Goal: Check status: Check status

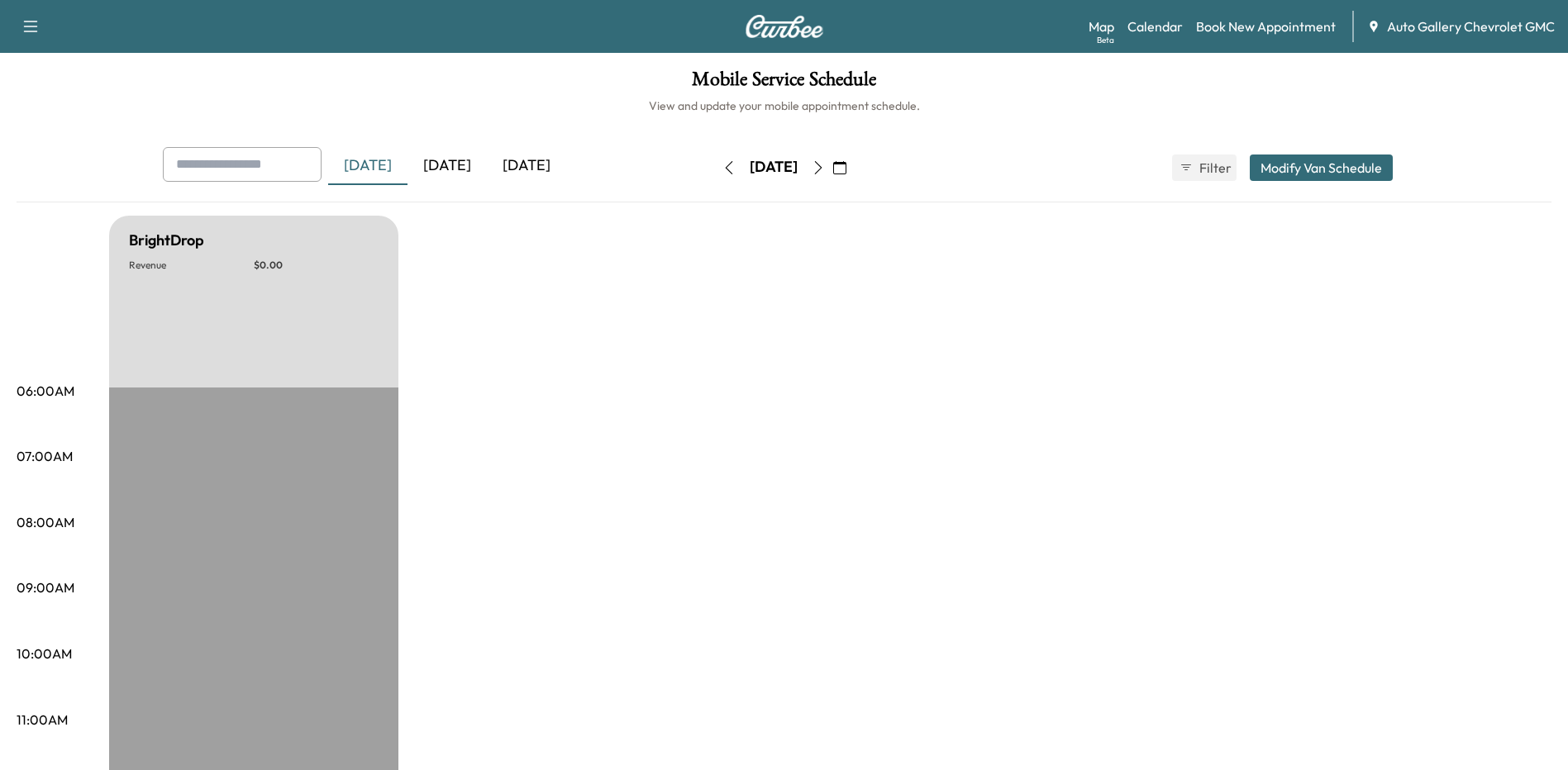
click at [456, 166] on div "[DATE]" at bounding box center [447, 166] width 79 height 38
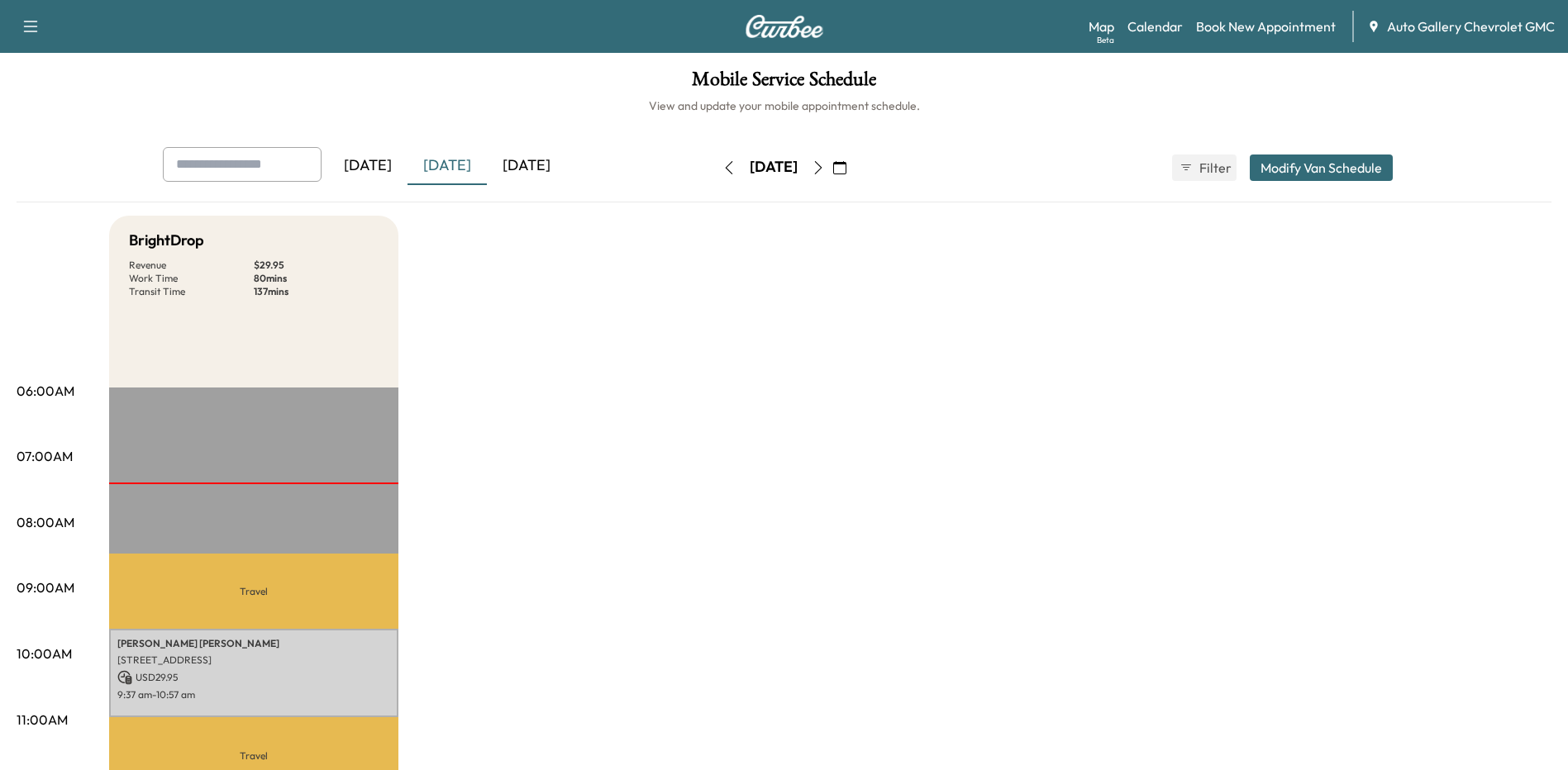
click at [502, 164] on div "[DATE]" at bounding box center [526, 166] width 79 height 38
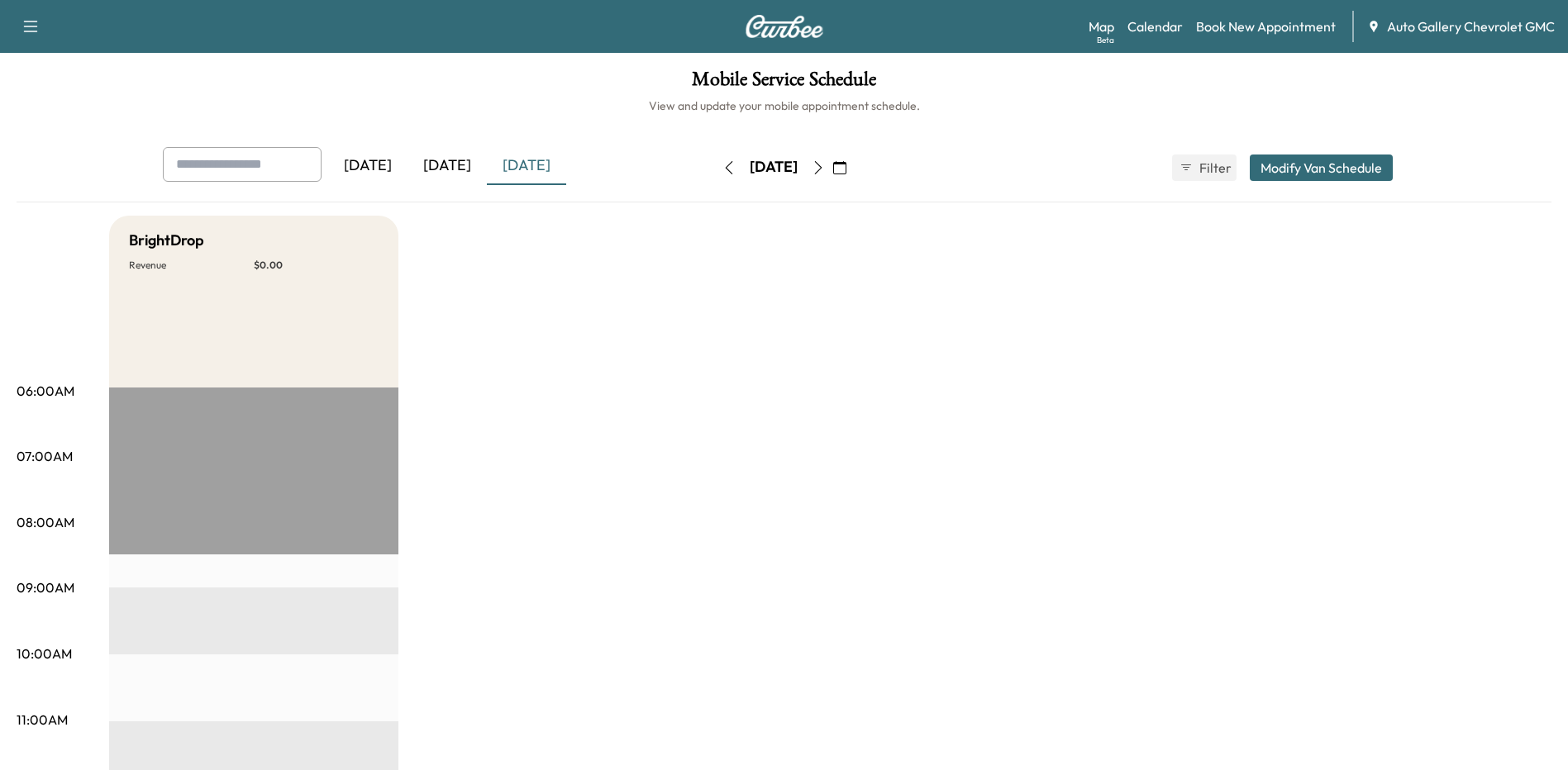
click at [441, 168] on div "[DATE]" at bounding box center [447, 166] width 79 height 38
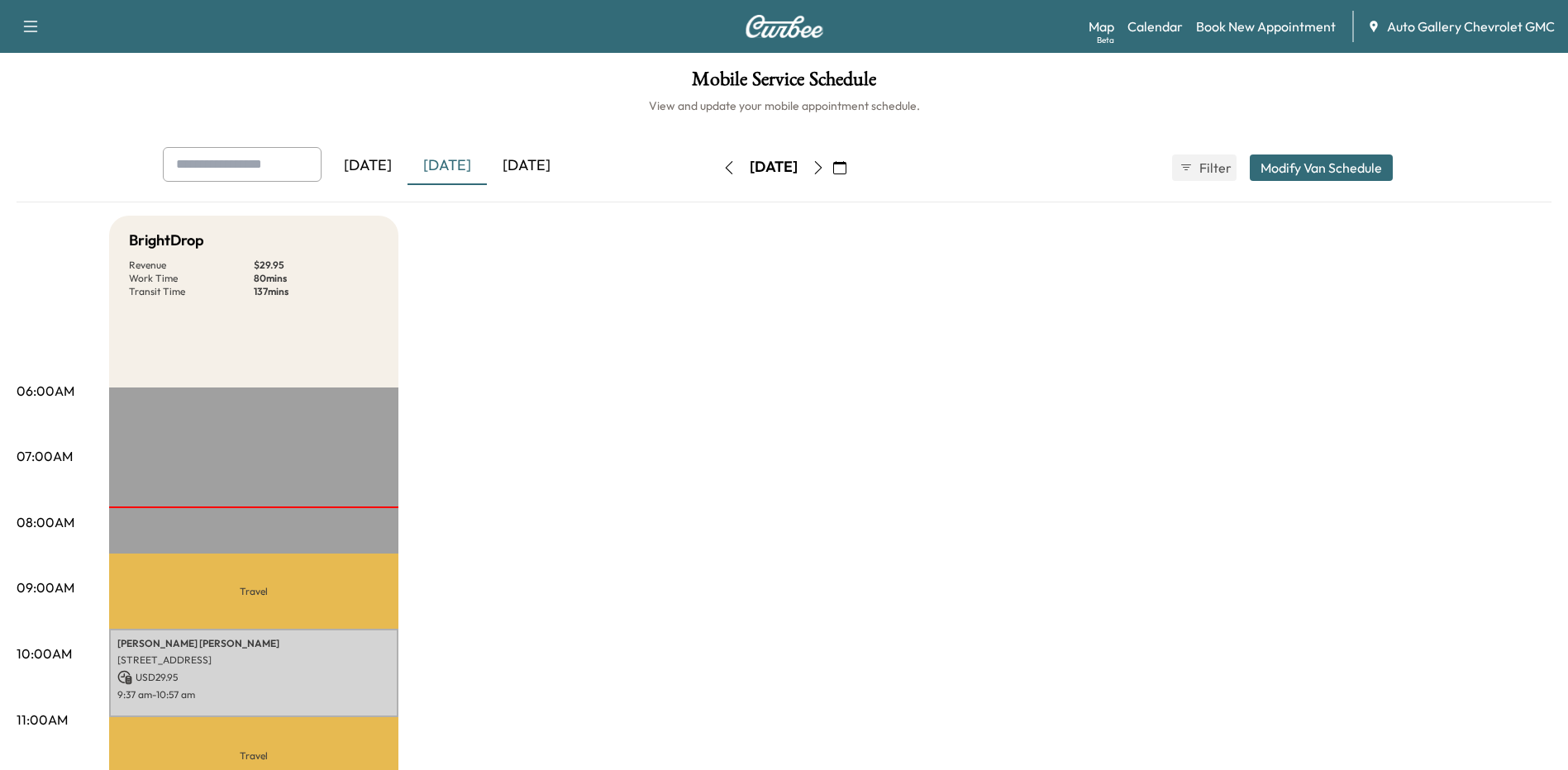
click at [540, 164] on div "[DATE]" at bounding box center [526, 166] width 79 height 38
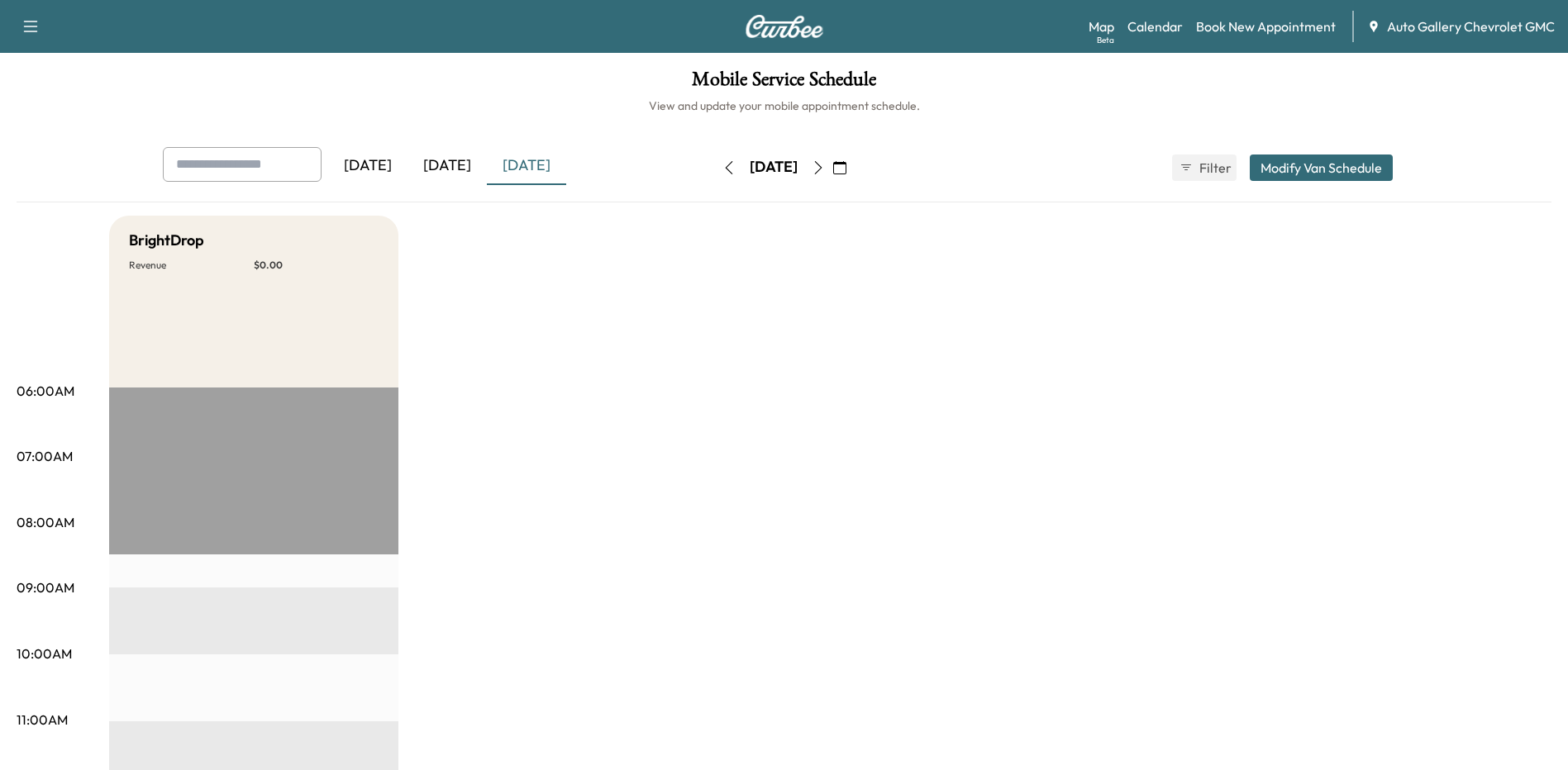
click at [452, 176] on div "[DATE]" at bounding box center [447, 166] width 79 height 38
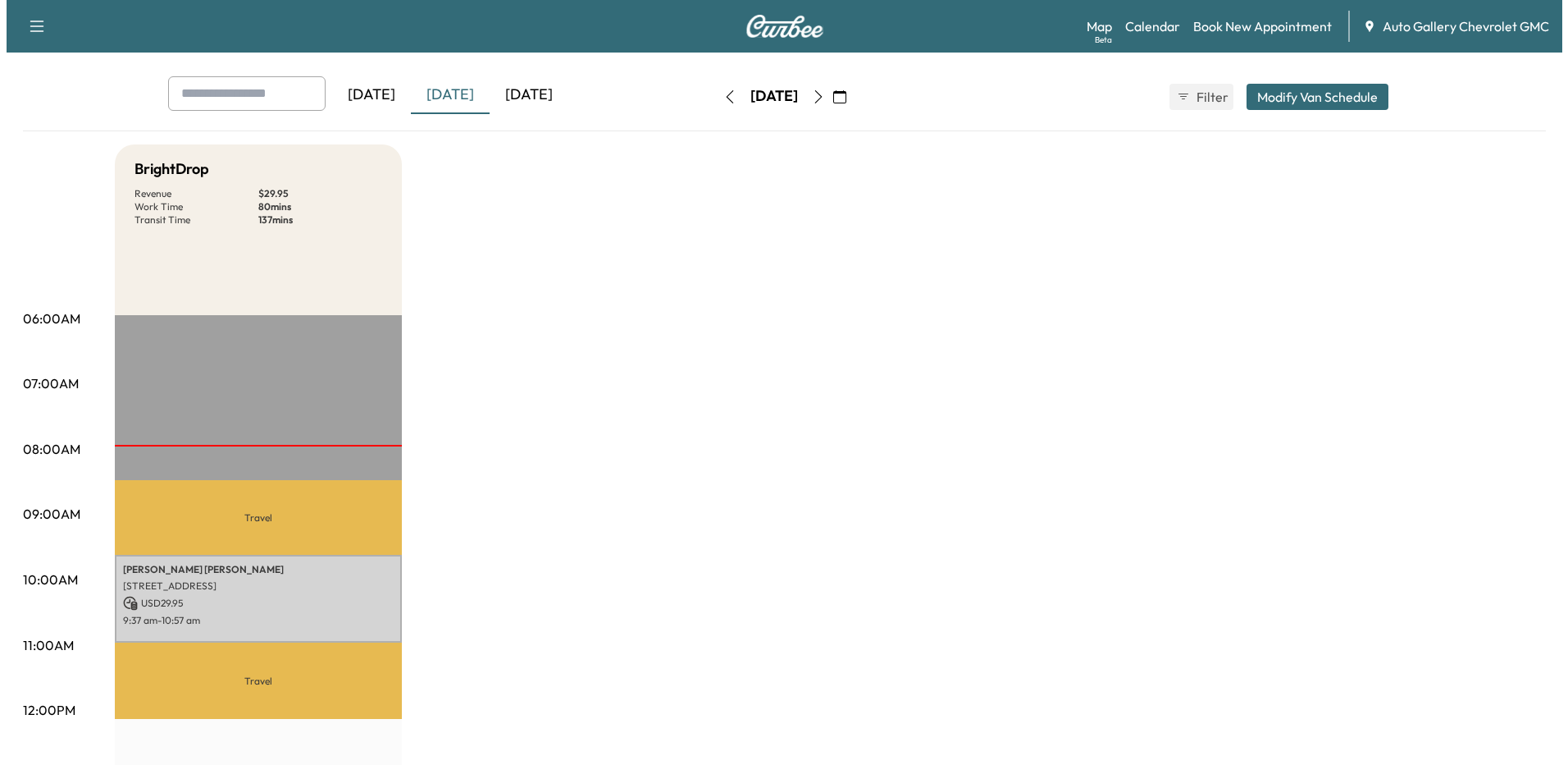
scroll to position [164, 0]
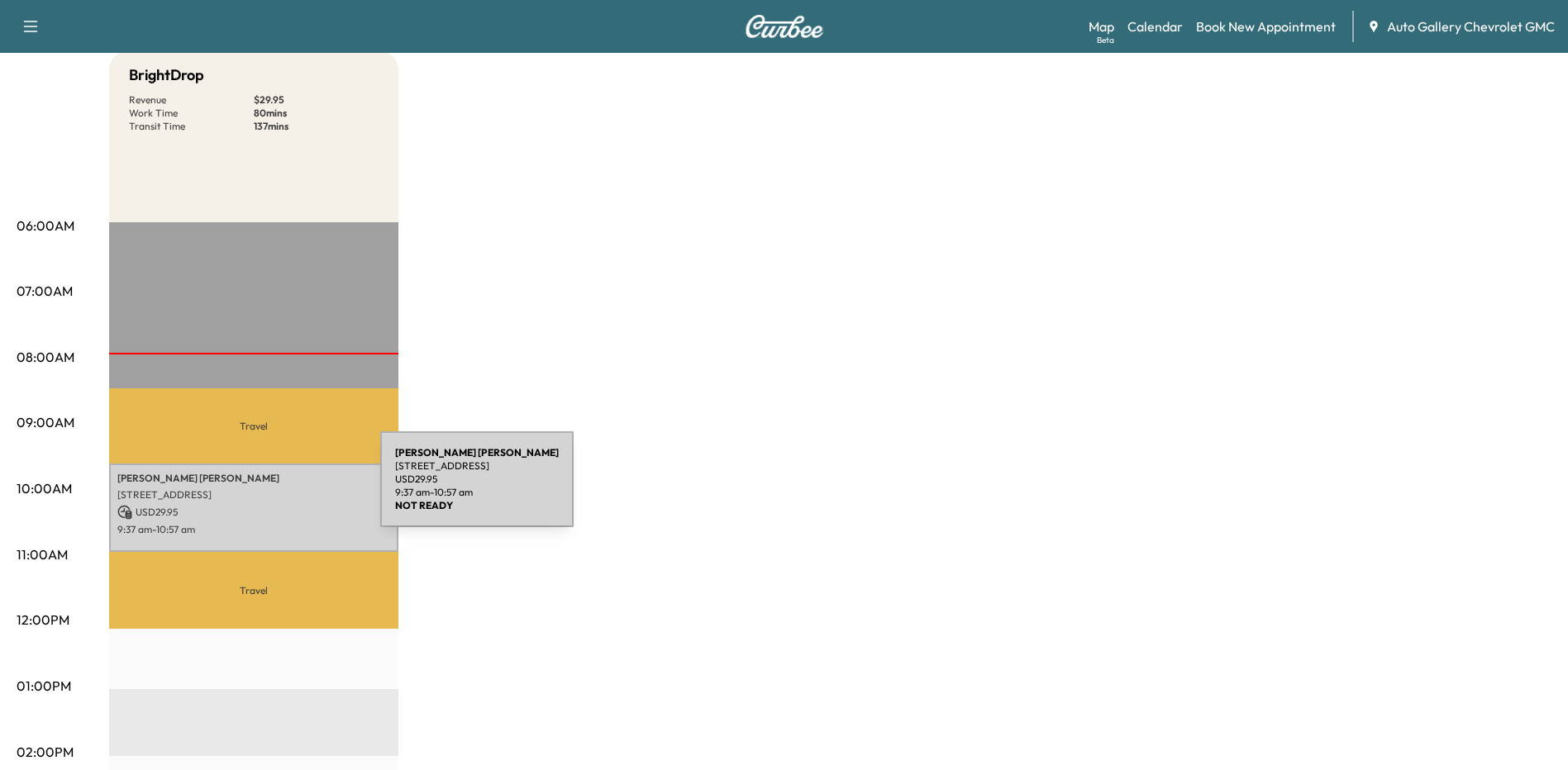
click at [256, 489] on p "[STREET_ADDRESS]" at bounding box center [254, 494] width 272 height 13
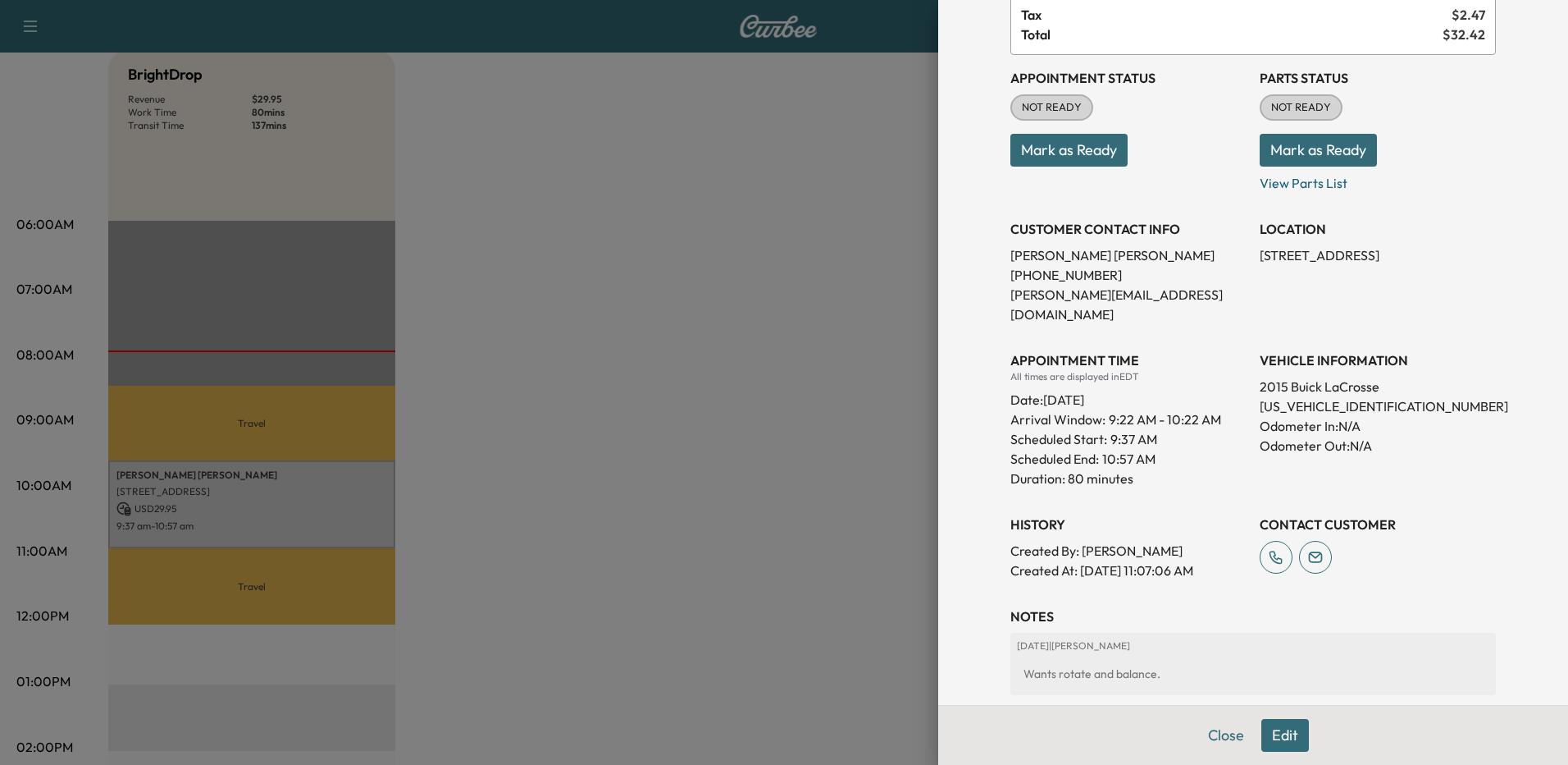
scroll to position [0, 0]
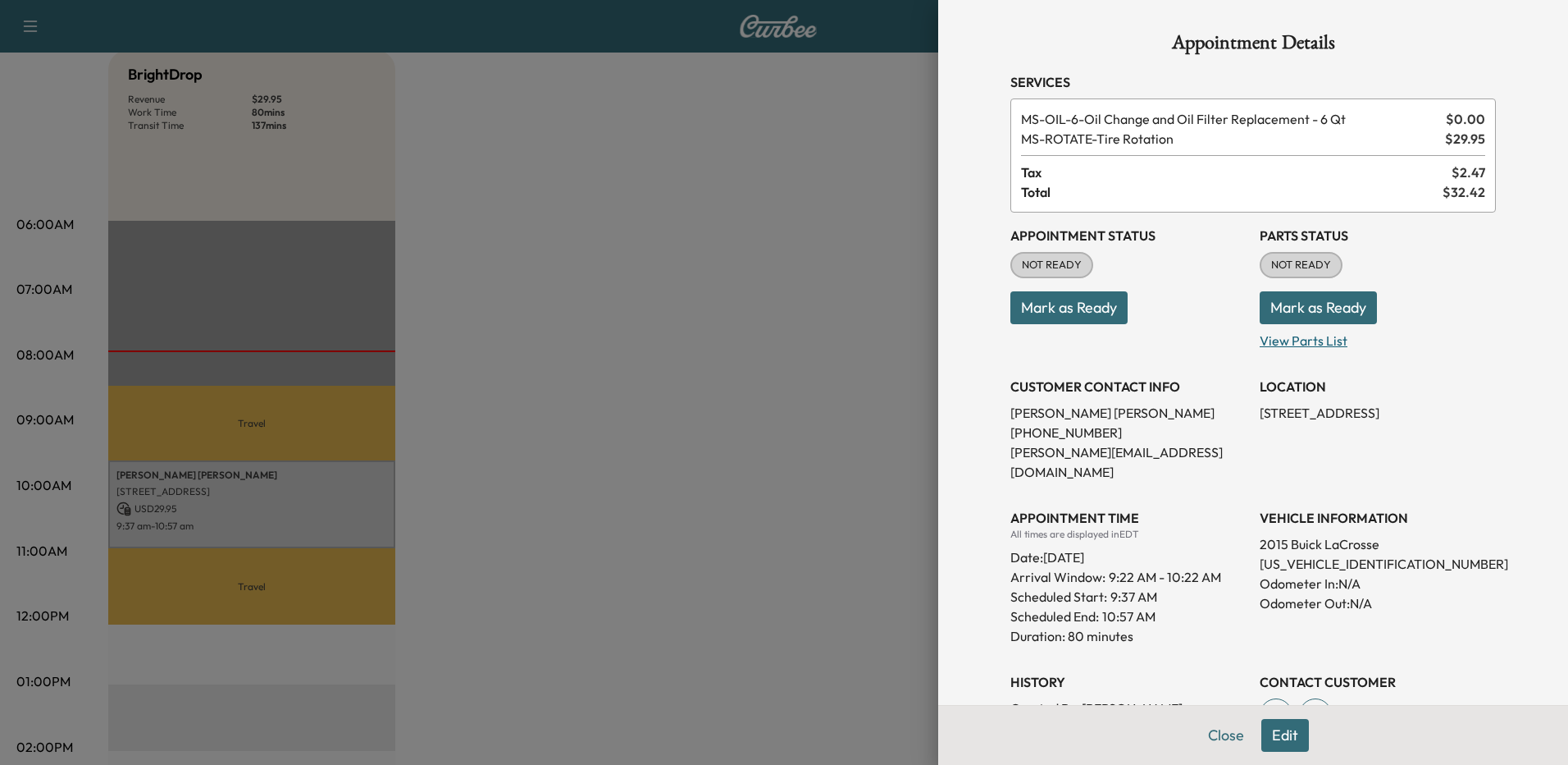
click at [1260, 336] on p "View Parts List" at bounding box center [1377, 337] width 236 height 26
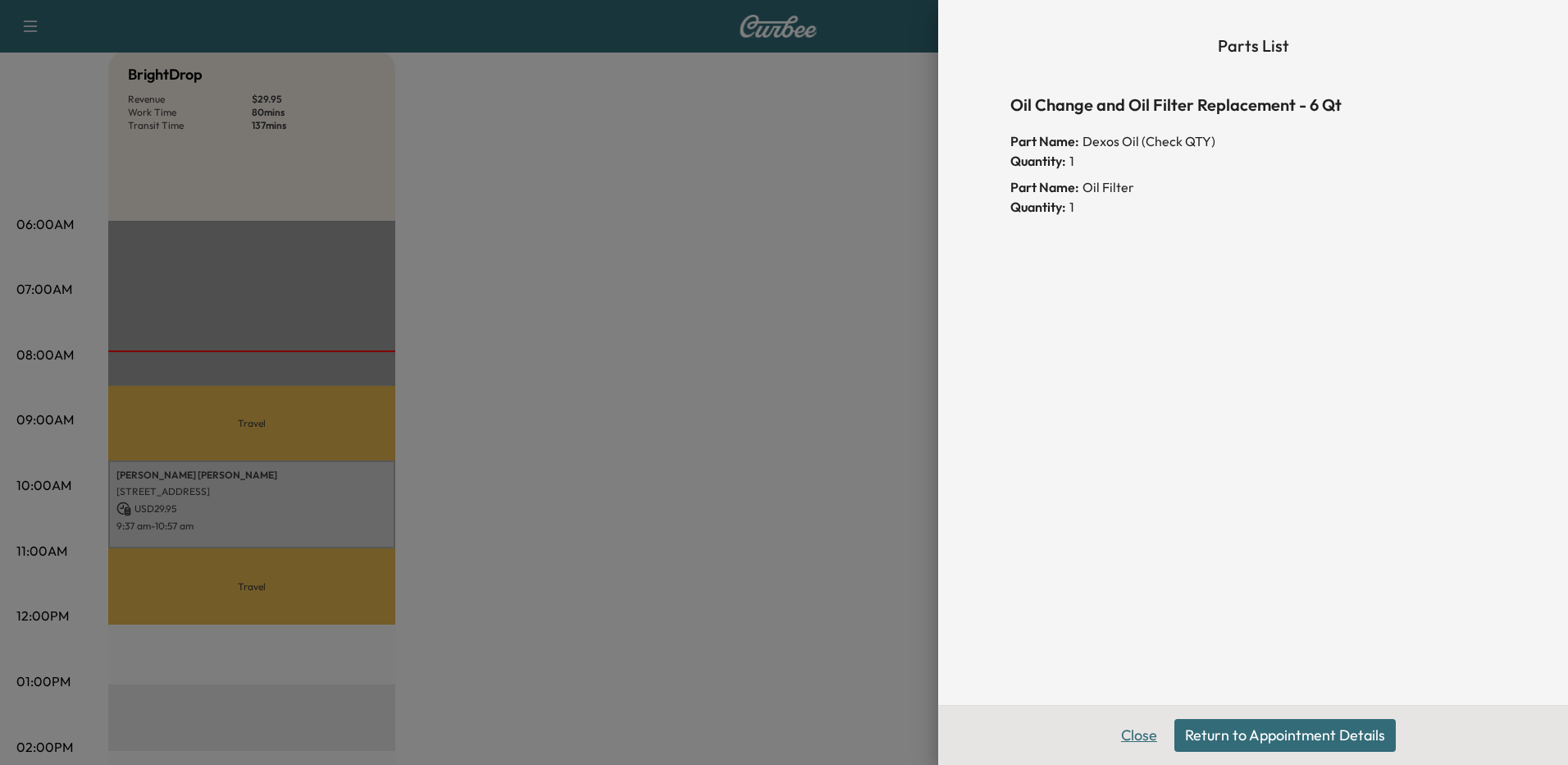
click at [1147, 741] on button "Close" at bounding box center [1139, 736] width 57 height 33
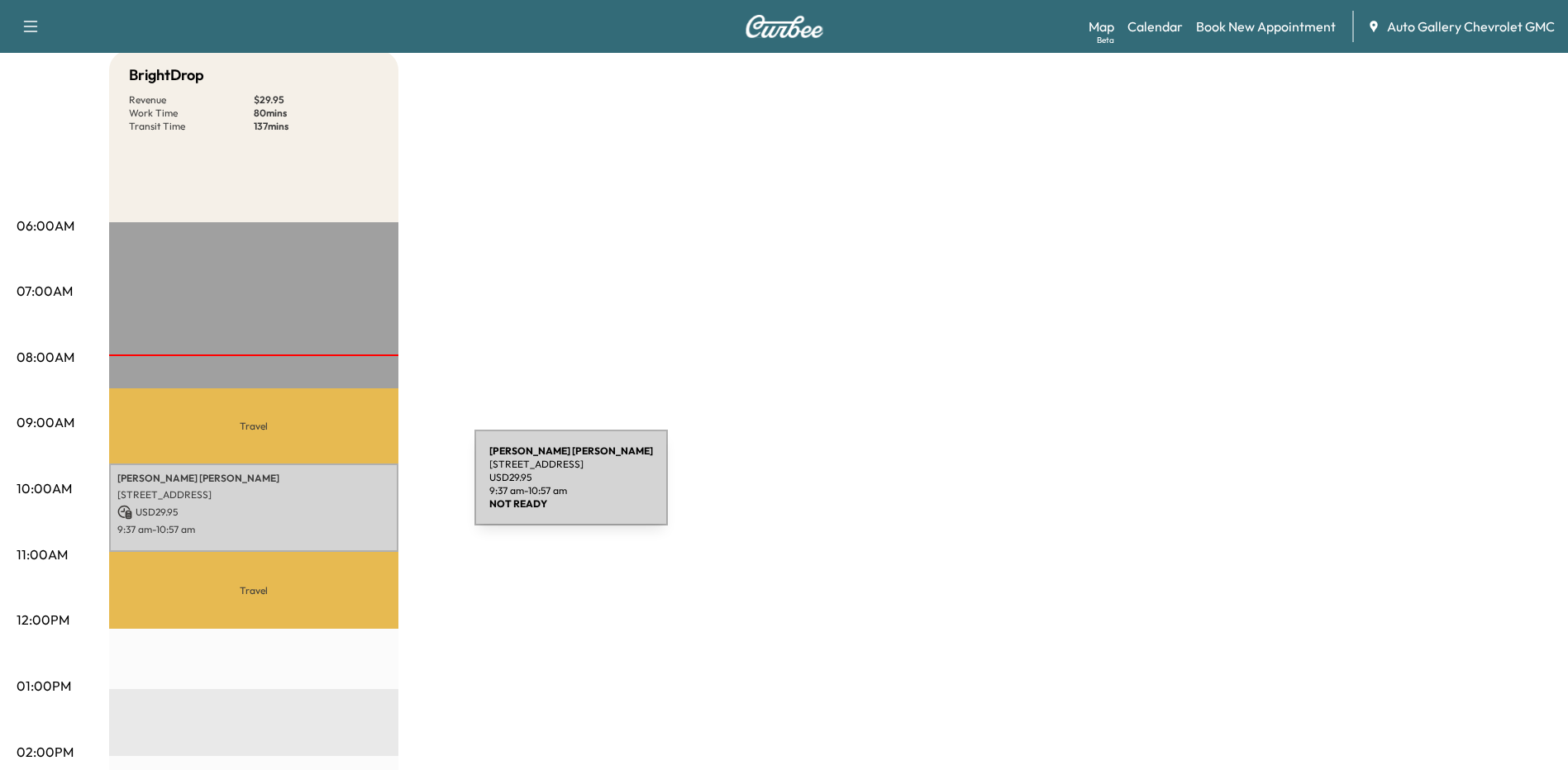
click at [302, 505] on p "USD 29.95" at bounding box center [254, 511] width 272 height 15
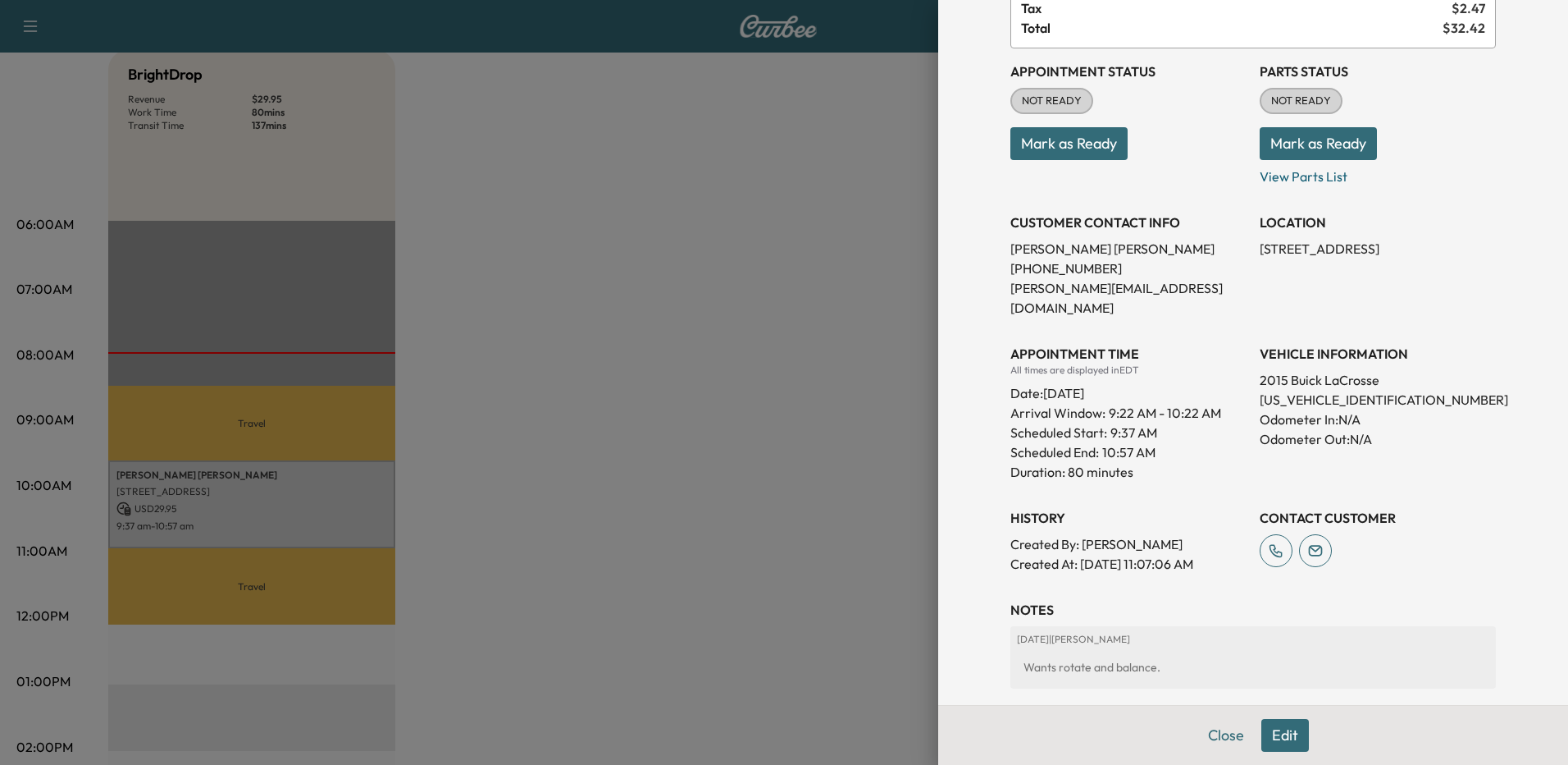
scroll to position [239, 0]
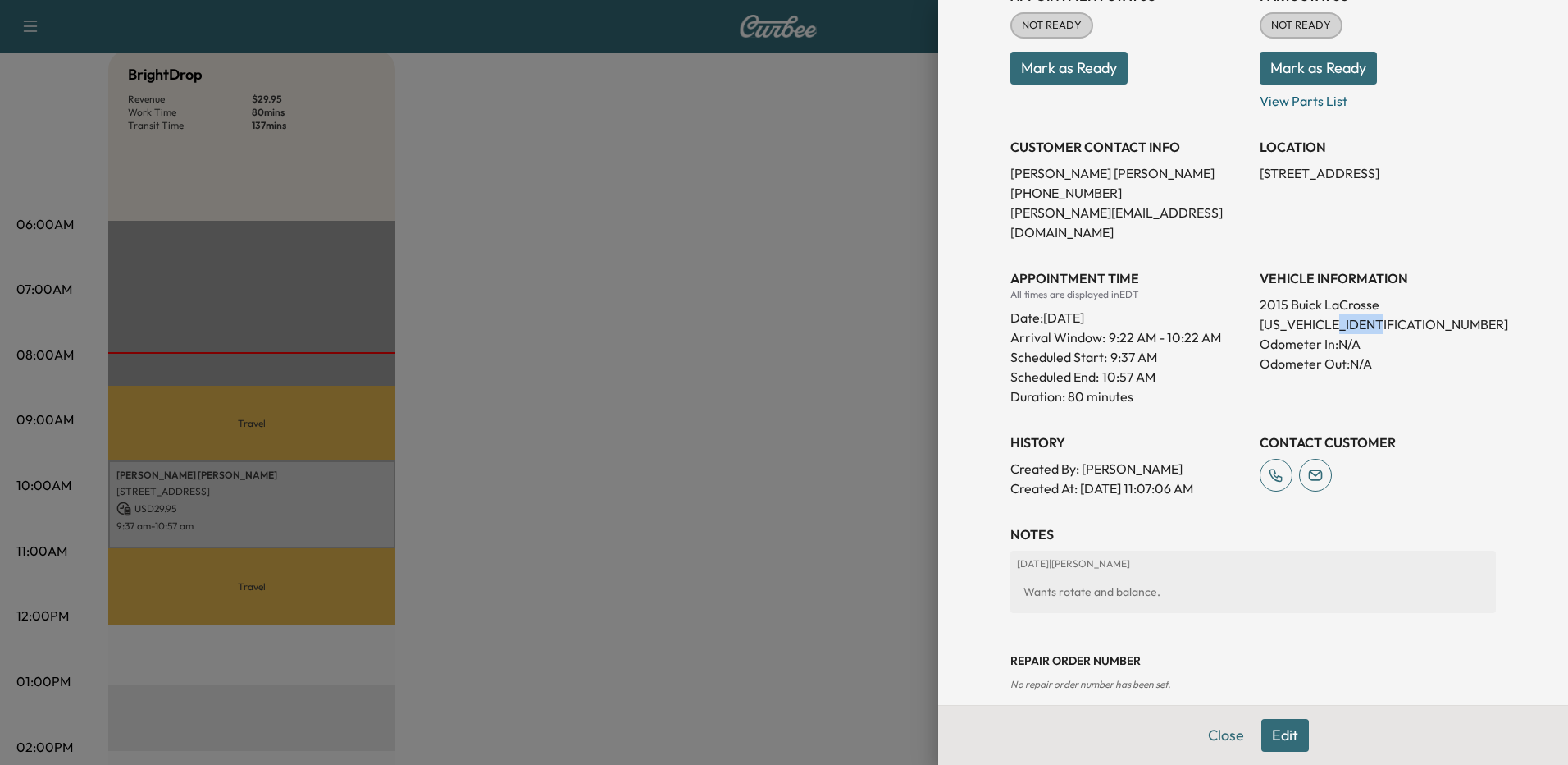
drag, startPoint x: 1336, startPoint y: 307, endPoint x: 1380, endPoint y: 305, distance: 44.0
click at [1380, 314] on p "[US_VEHICLE_IDENTIFICATION_NUMBER]" at bounding box center [1377, 324] width 236 height 19
drag, startPoint x: 1380, startPoint y: 305, endPoint x: 1372, endPoint y: 306, distance: 8.1
copy p "252249"
click at [1288, 213] on div "LOCATION [STREET_ADDRESS]" at bounding box center [1377, 182] width 236 height 118
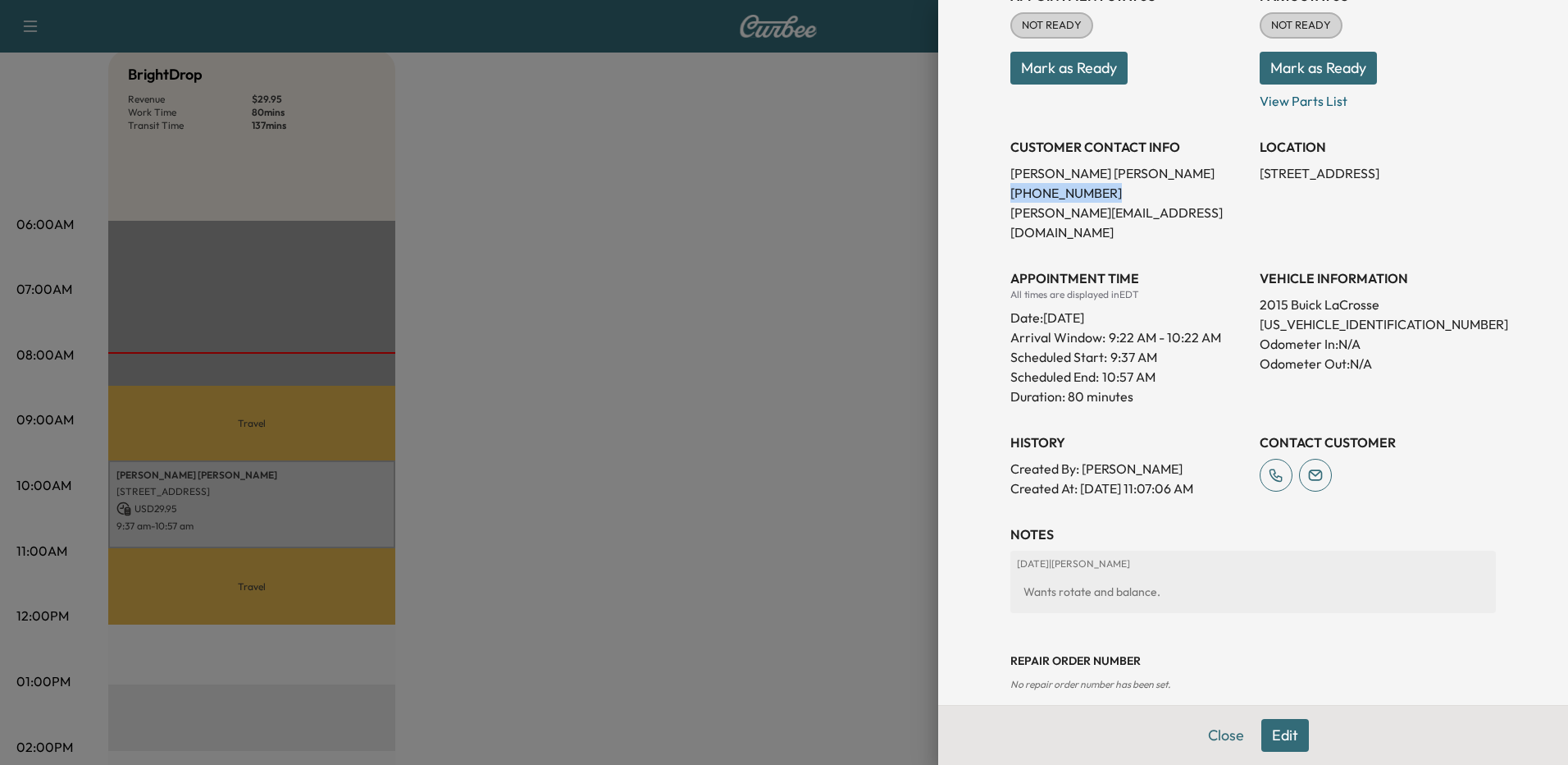
drag, startPoint x: 1092, startPoint y: 187, endPoint x: 994, endPoint y: 193, distance: 98.2
click at [994, 193] on div "Appointment Details Services MS-OIL-6 - Oil Change and Oil Filter Replacement -…" at bounding box center [1254, 242] width 525 height 965
copy p "[PHONE_NUMBER]"
click at [1162, 220] on p "[PERSON_NAME][EMAIL_ADDRESS][DOMAIN_NAME]" at bounding box center [1128, 222] width 236 height 39
drag, startPoint x: 1384, startPoint y: 307, endPoint x: 1248, endPoint y: 305, distance: 136.0
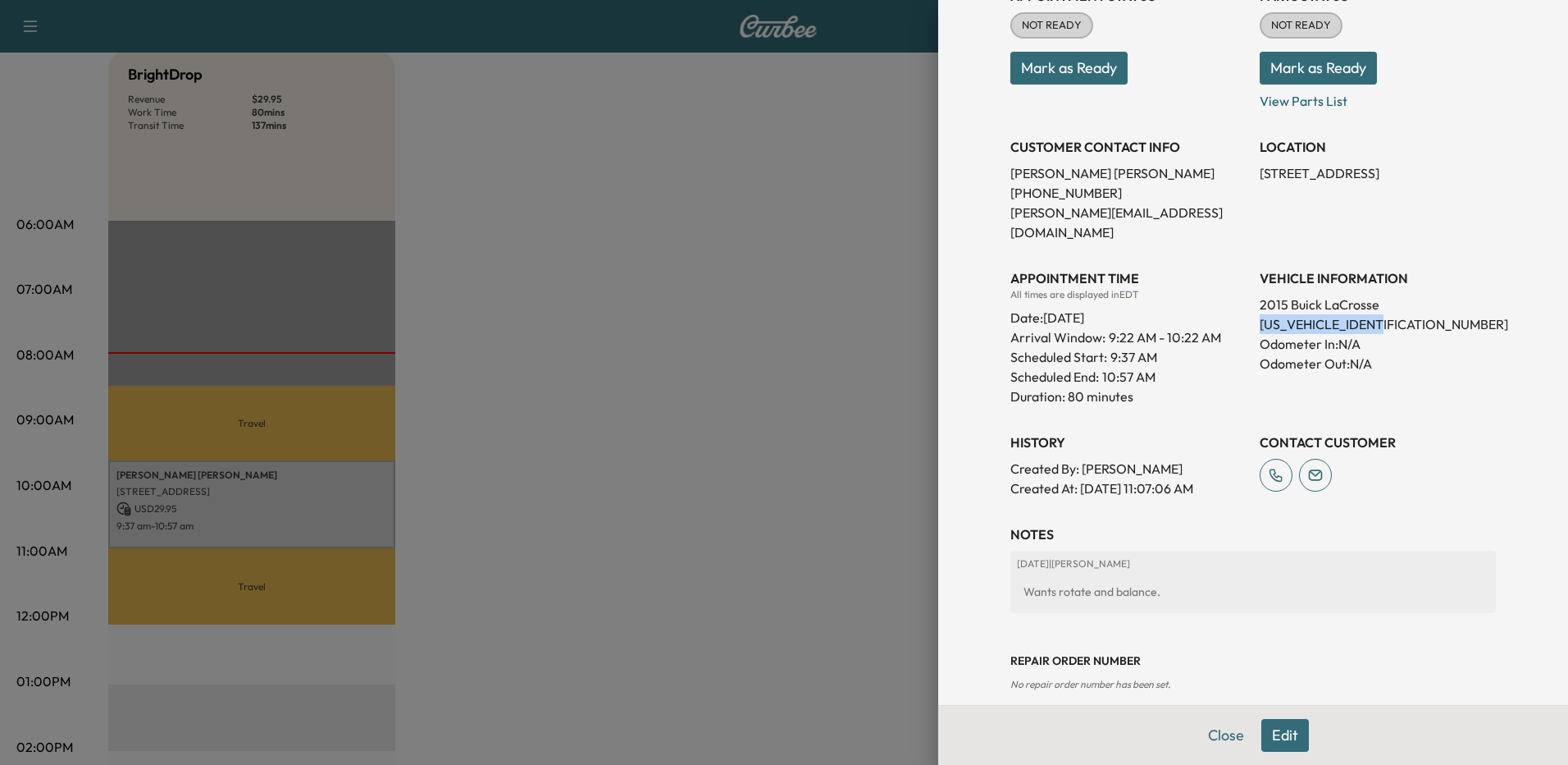
click at [1260, 314] on p "[US_VEHICLE_IDENTIFICATION_NUMBER]" at bounding box center [1377, 324] width 236 height 19
copy p "[US_VEHICLE_IDENTIFICATION_NUMBER]"
click at [1209, 396] on div "Appointment Status NOT READY Mark as Ready Parts Status NOT READY Mark as Ready…" at bounding box center [1253, 236] width 485 height 526
drag, startPoint x: 611, startPoint y: 312, endPoint x: 514, endPoint y: 221, distance: 133.0
click at [611, 313] on div at bounding box center [784, 382] width 1568 height 765
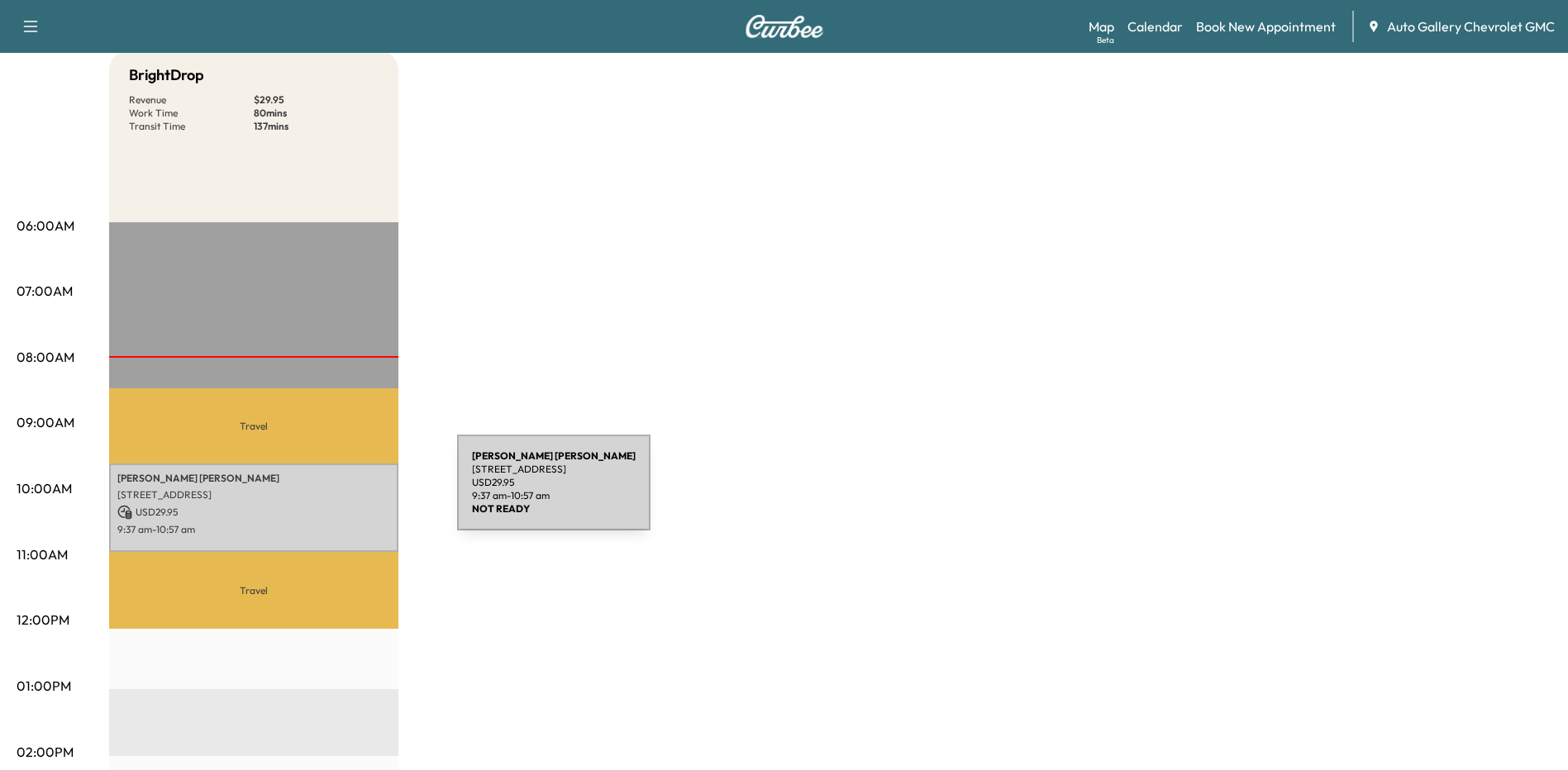
click at [333, 493] on p "[STREET_ADDRESS]" at bounding box center [254, 494] width 272 height 13
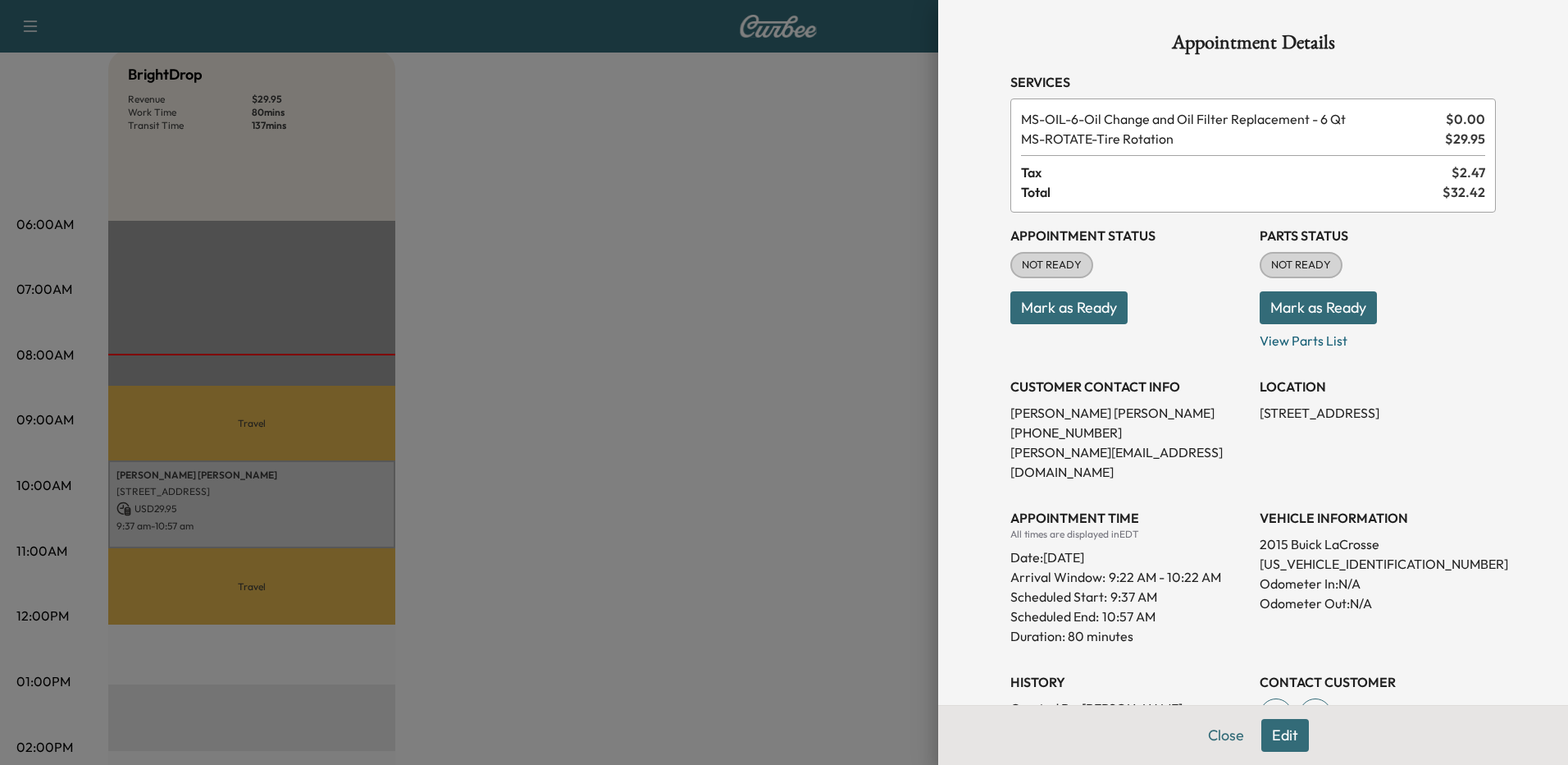
click at [1052, 311] on button "Mark as Ready" at bounding box center [1069, 308] width 118 height 33
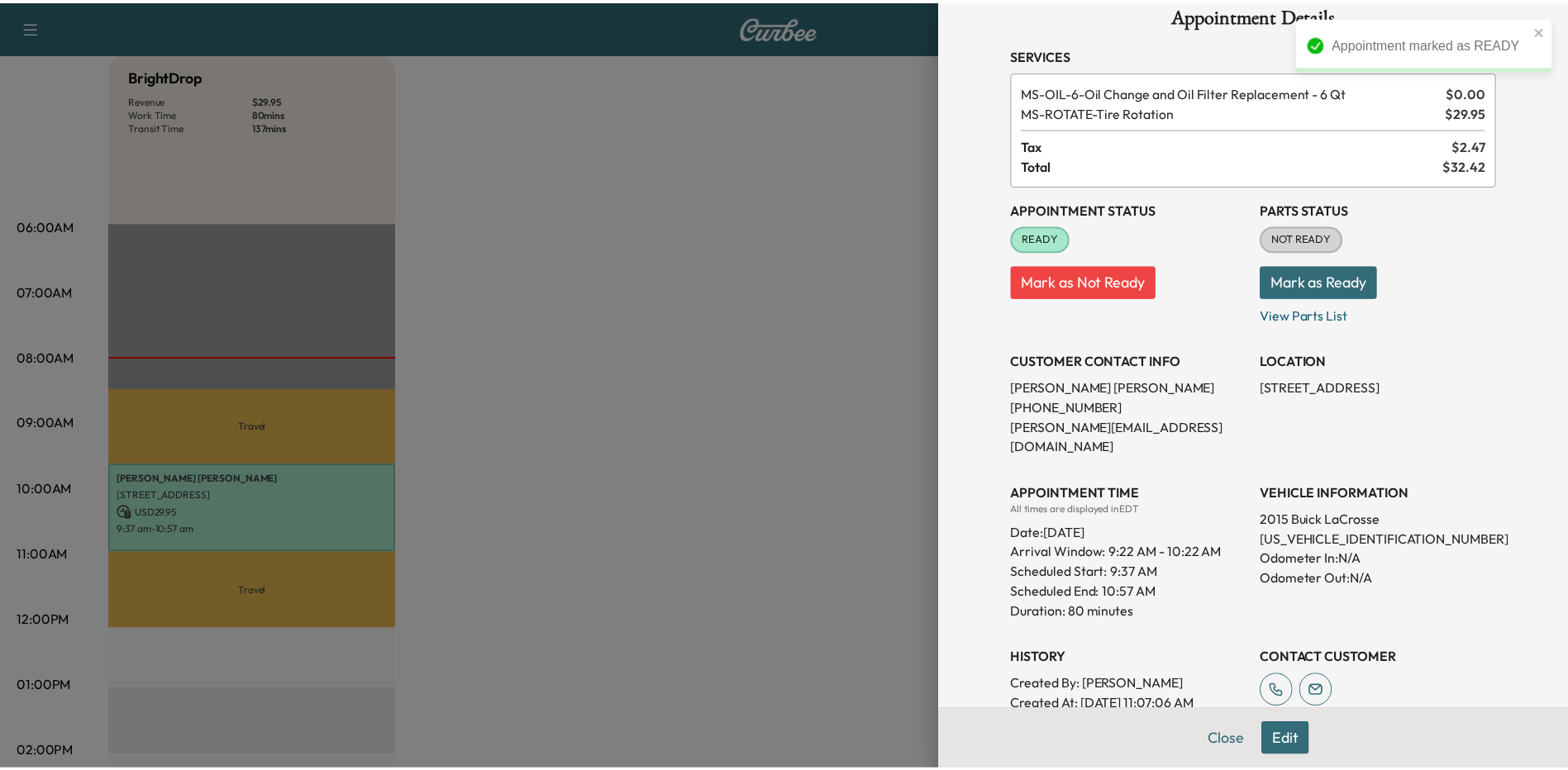
scroll to position [0, 0]
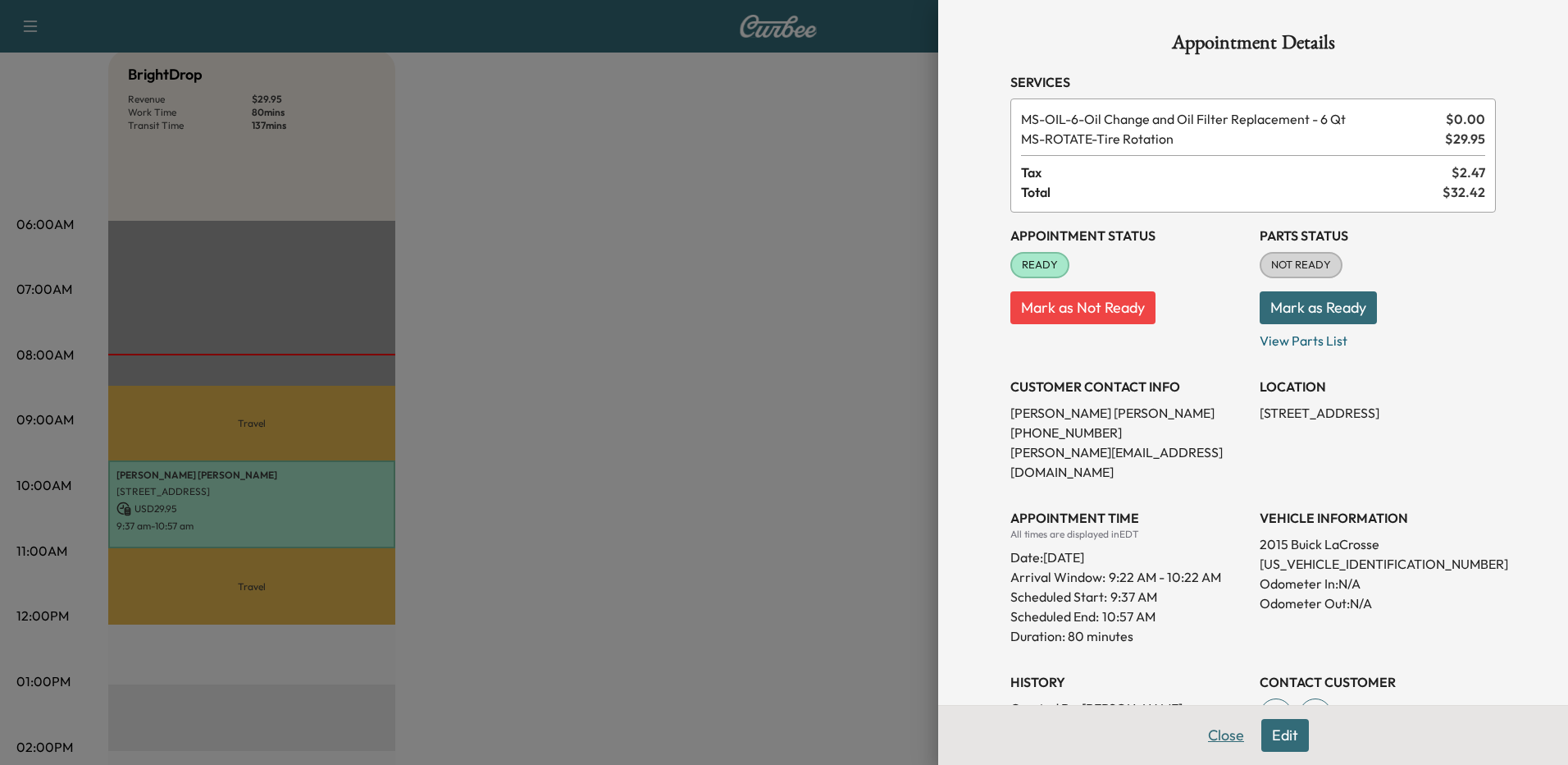
click at [1217, 741] on button "Close" at bounding box center [1226, 736] width 57 height 33
